Goal: Find specific page/section: Find specific page/section

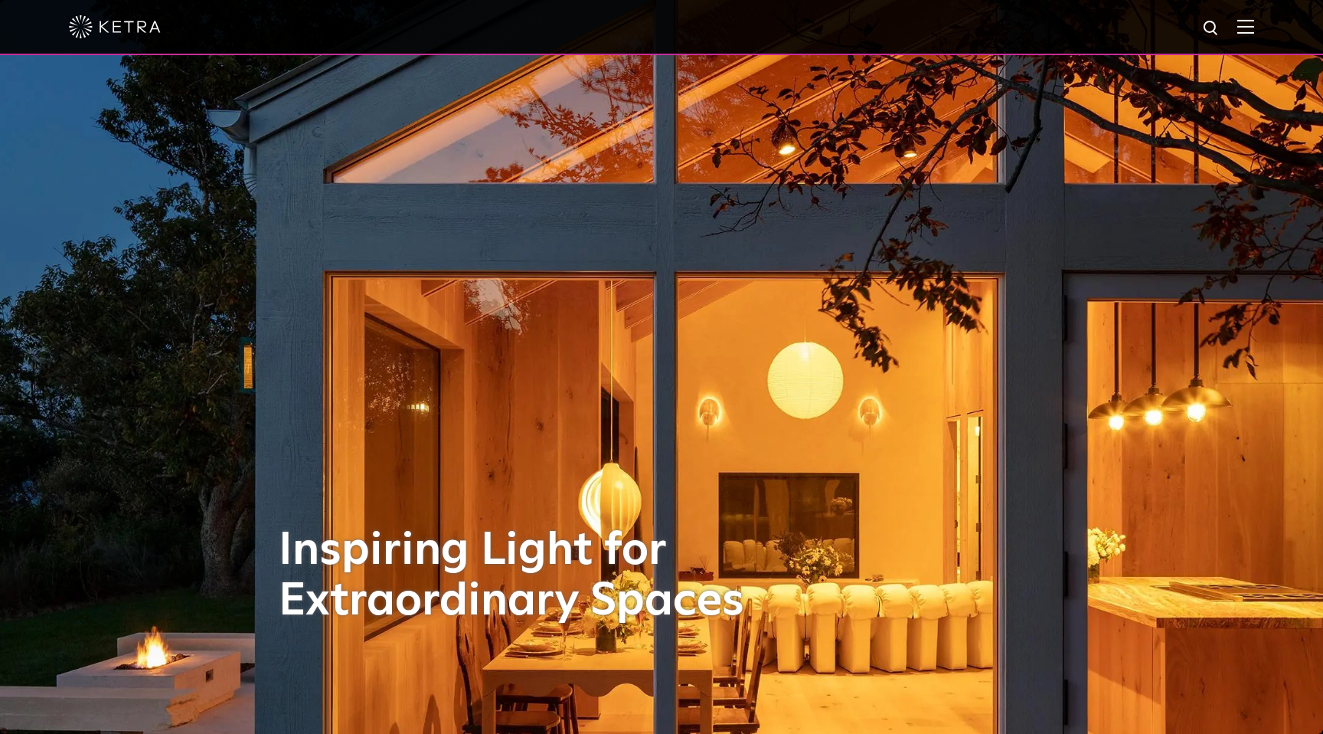
click at [1213, 25] on img at bounding box center [1211, 28] width 19 height 19
type input "x96"
click at [1163, 17] on button "Search" at bounding box center [1174, 28] width 23 height 23
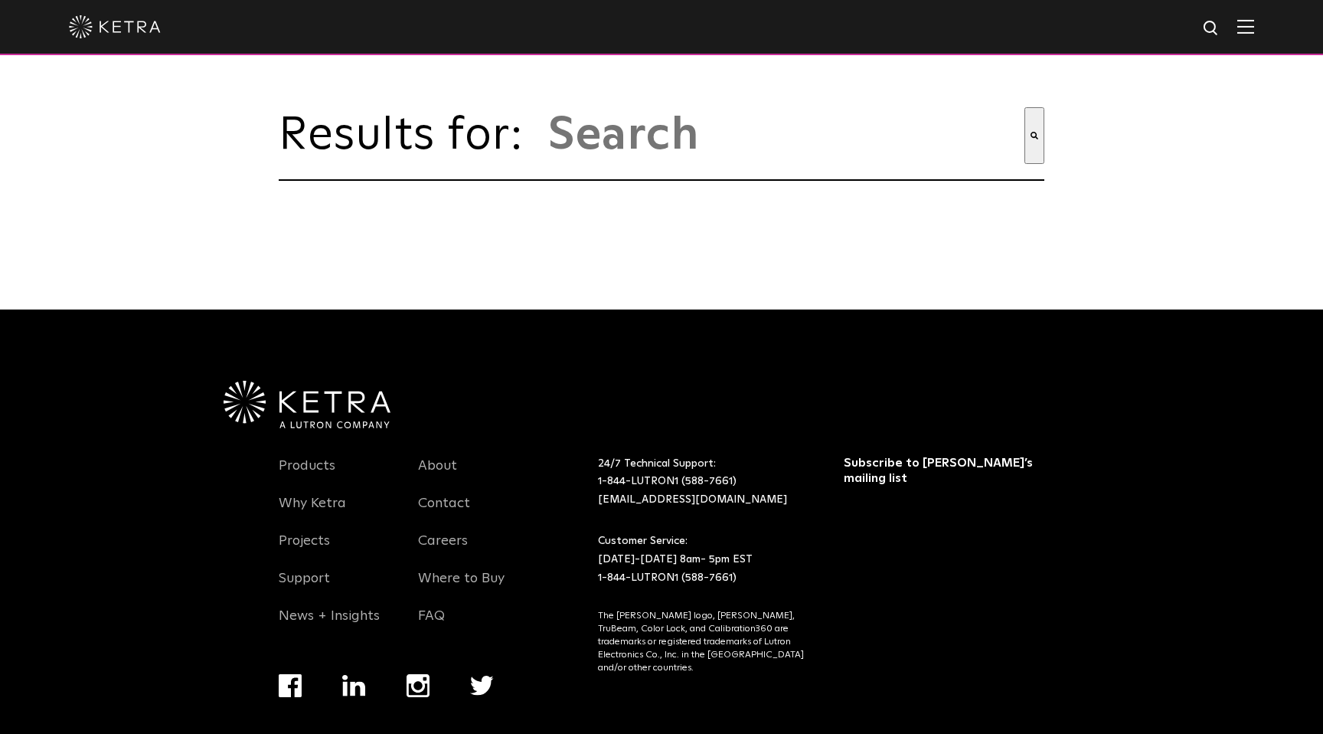
type input "x96"
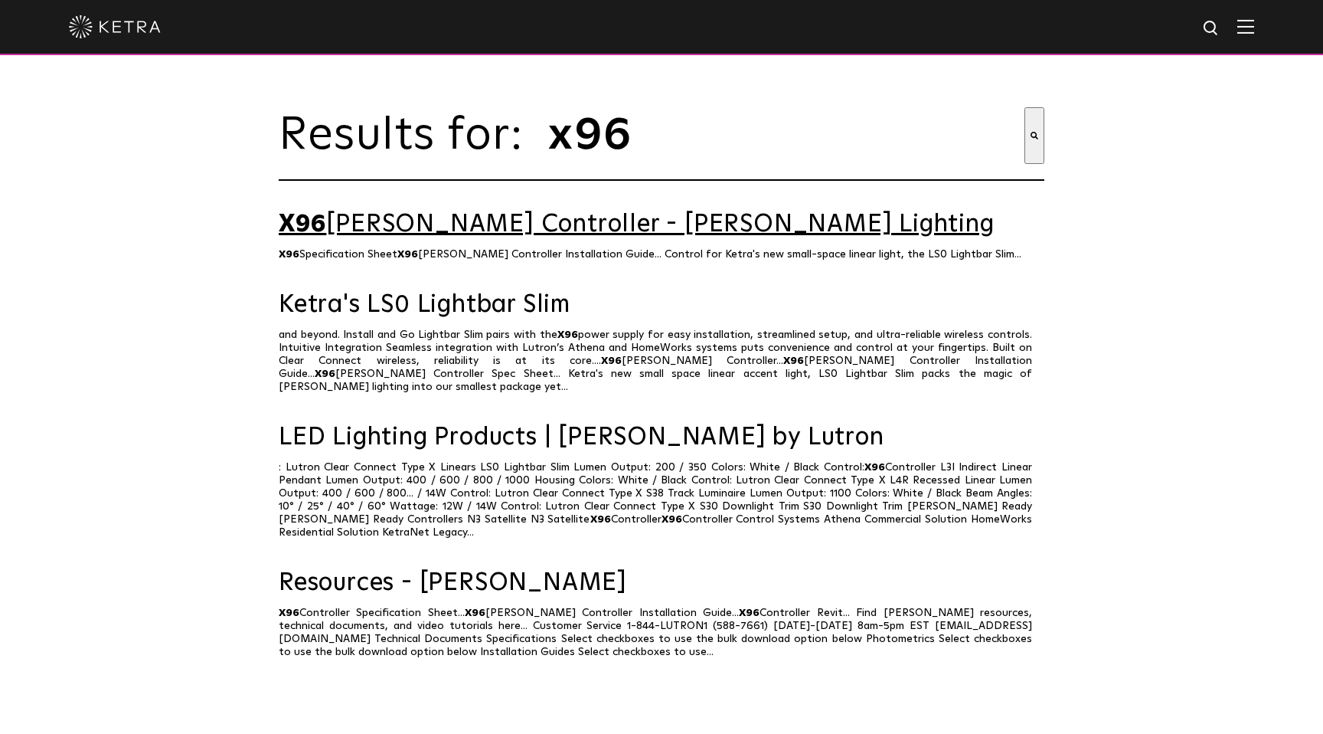
click at [500, 224] on link "X96 Ketra Controller - Ketra Lighting" at bounding box center [662, 224] width 766 height 27
